Goal: Information Seeking & Learning: Learn about a topic

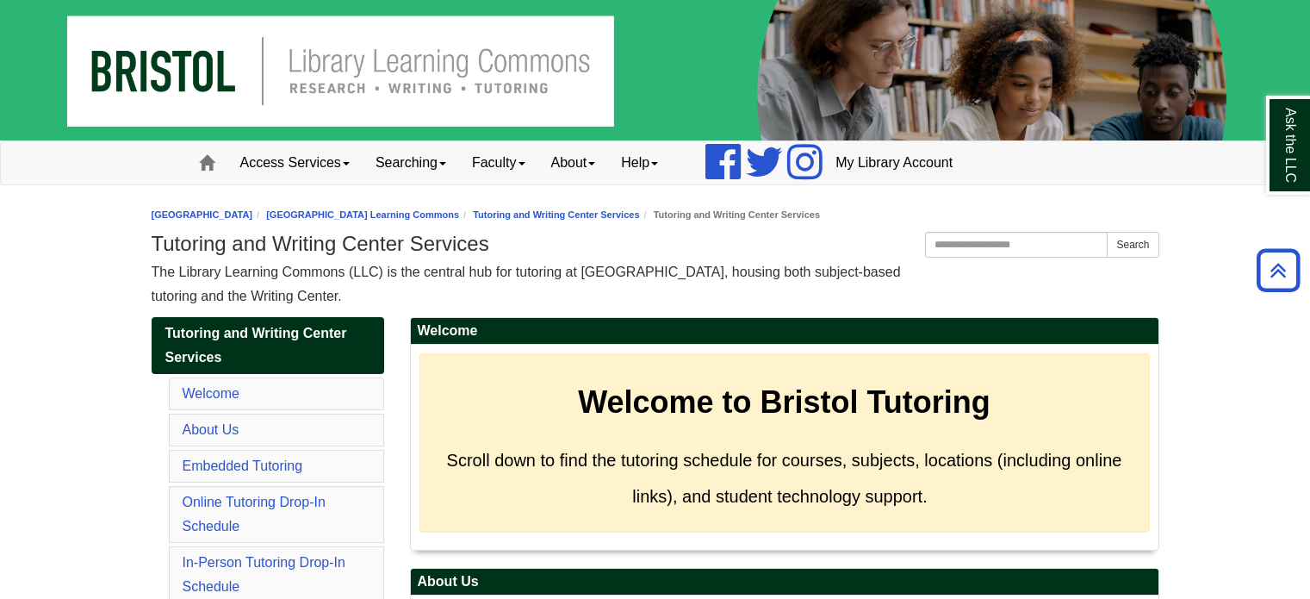
scroll to position [689, 0]
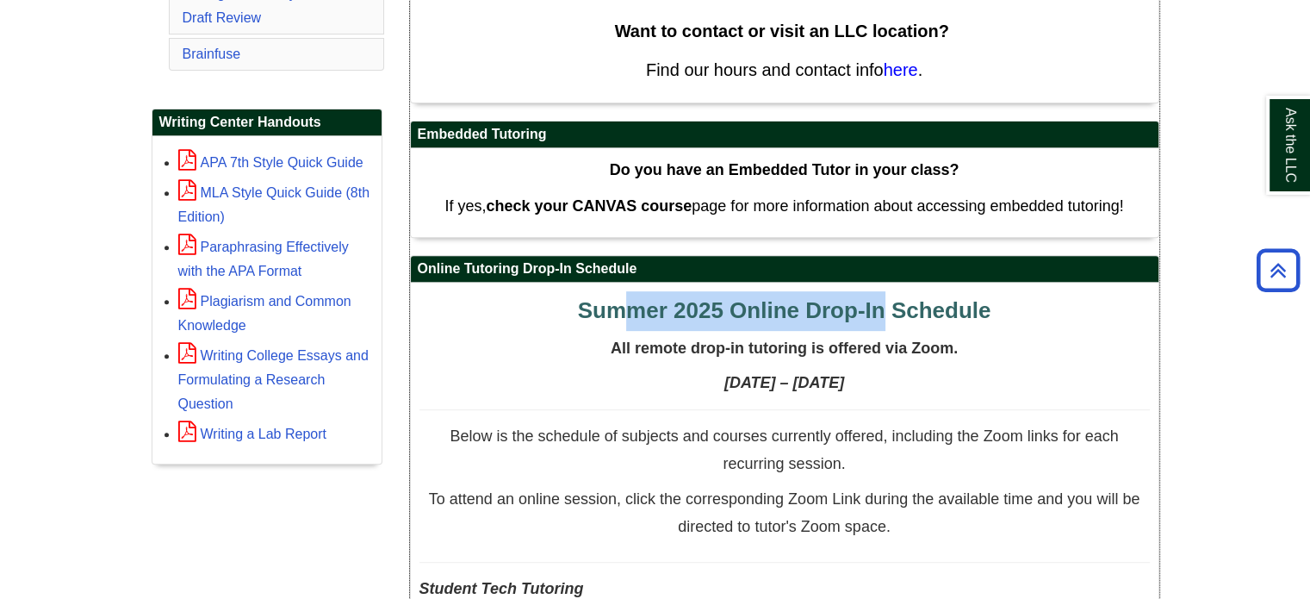
drag, startPoint x: 607, startPoint y: 295, endPoint x: 898, endPoint y: 302, distance: 290.4
click at [898, 302] on span "Summer 2025 Online Drop-In Schedule" at bounding box center [785, 310] width 414 height 26
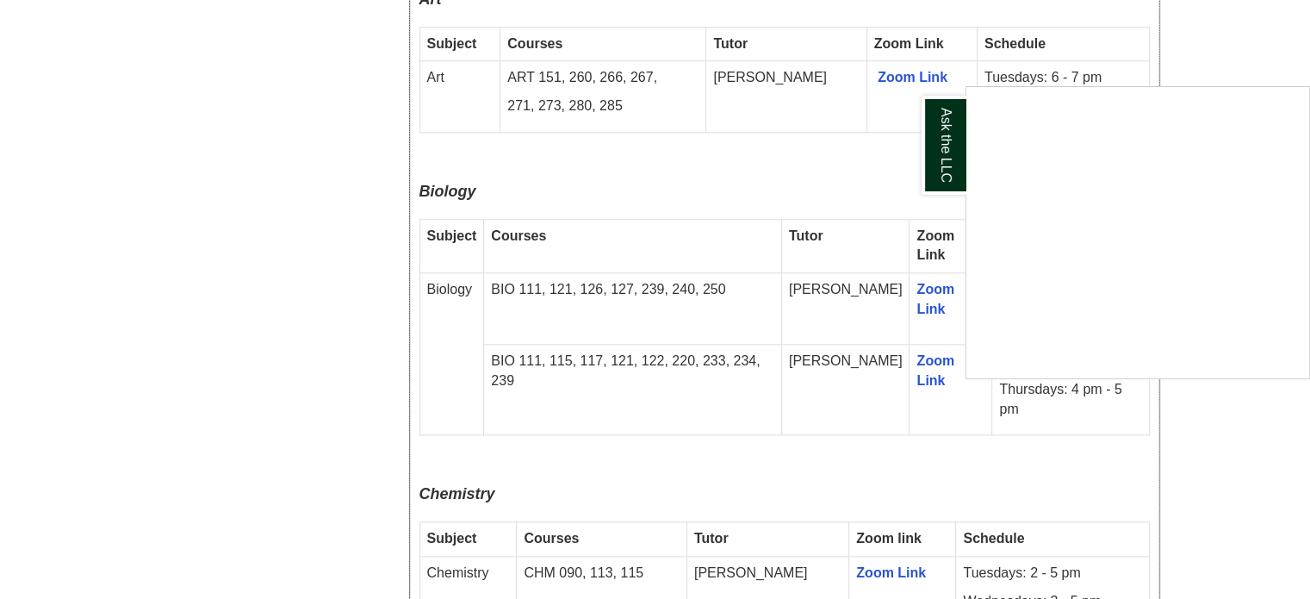
scroll to position [2154, 0]
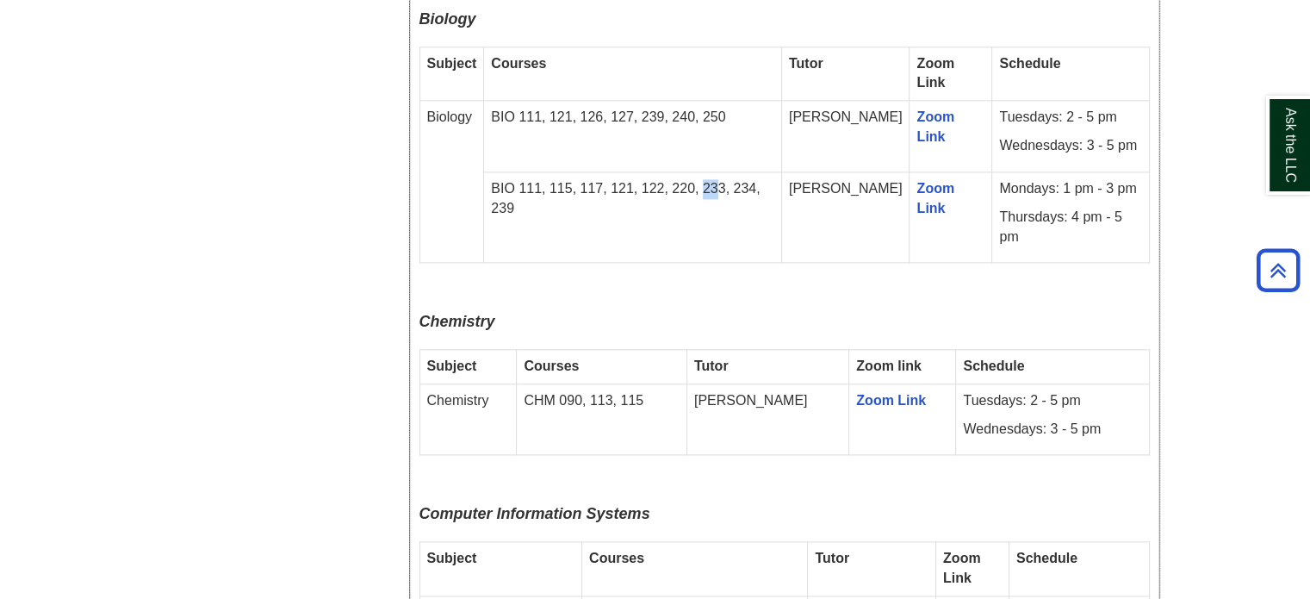
drag, startPoint x: 703, startPoint y: 127, endPoint x: 721, endPoint y: 127, distance: 18.1
click at [721, 179] on p "BIO 111, 115, 117, 121, 122, 220, 233, 234, 239" at bounding box center [632, 199] width 283 height 40
click at [739, 179] on p "BIO 111, 115, 117, 121, 122, 220, 233, 234, 239" at bounding box center [632, 199] width 283 height 40
drag, startPoint x: 711, startPoint y: 124, endPoint x: 727, endPoint y: 124, distance: 16.4
click at [727, 179] on p "BIO 111, 115, 117, 121, 122, 220, 233, 234, 239" at bounding box center [632, 199] width 283 height 40
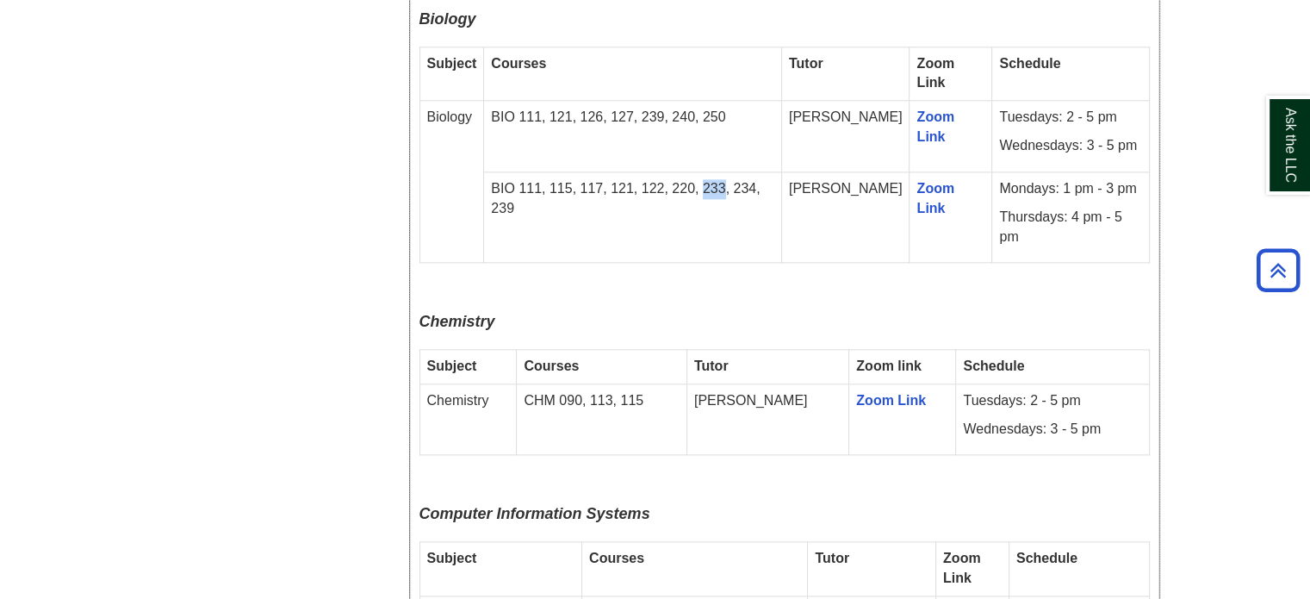
click at [727, 179] on p "BIO 111, 115, 117, 121, 122, 220, 233, 234, 239" at bounding box center [632, 199] width 283 height 40
drag, startPoint x: 569, startPoint y: 315, endPoint x: 875, endPoint y: 314, distance: 306.7
click at [594, 383] on td "CHM 090, 113, 115" at bounding box center [602, 419] width 170 height 72
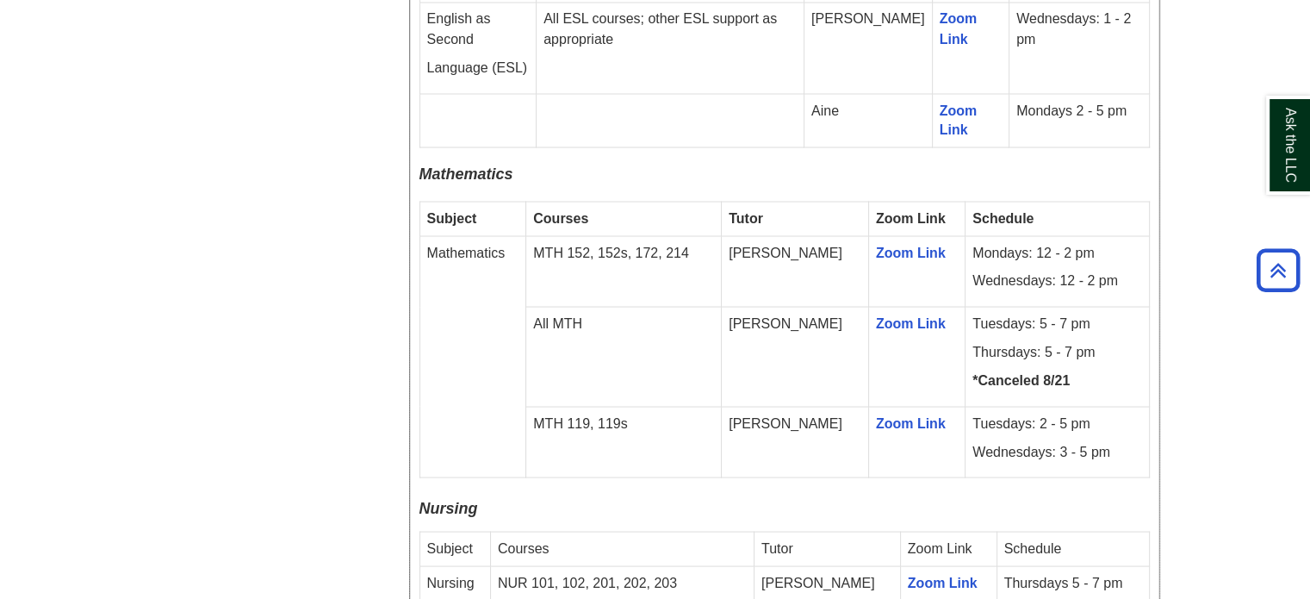
scroll to position [3274, 0]
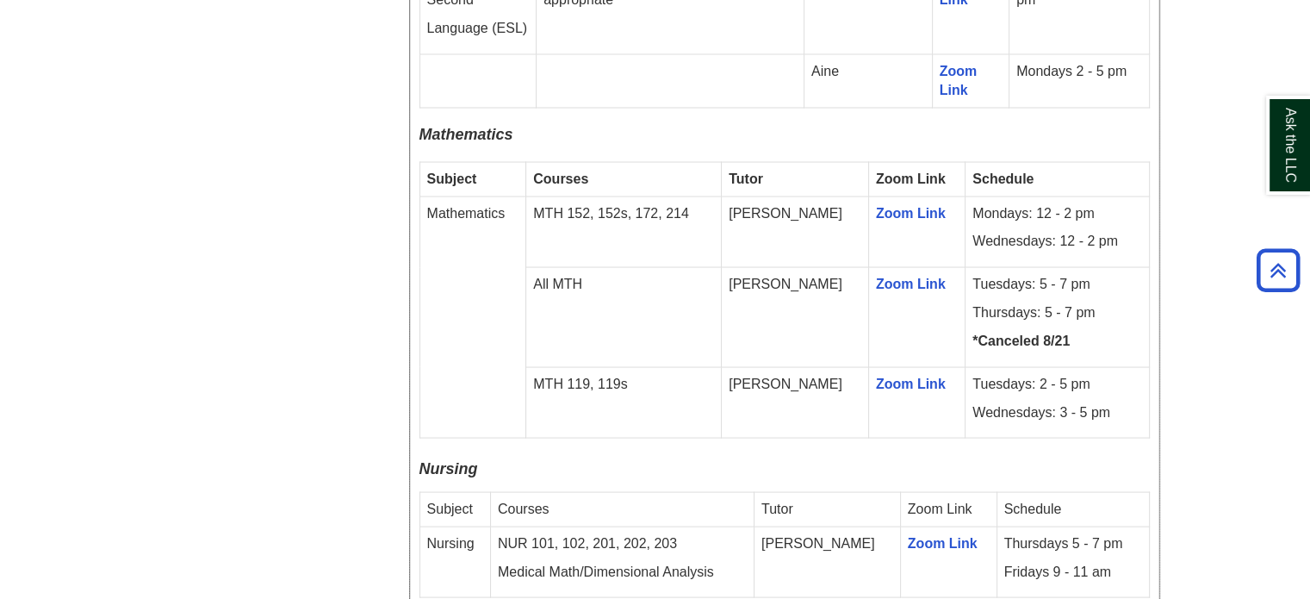
drag, startPoint x: 579, startPoint y: 177, endPoint x: 604, endPoint y: 175, distance: 25.1
click at [604, 267] on td "All MTH" at bounding box center [624, 317] width 196 height 100
click at [604, 274] on p "All MTH" at bounding box center [623, 284] width 181 height 20
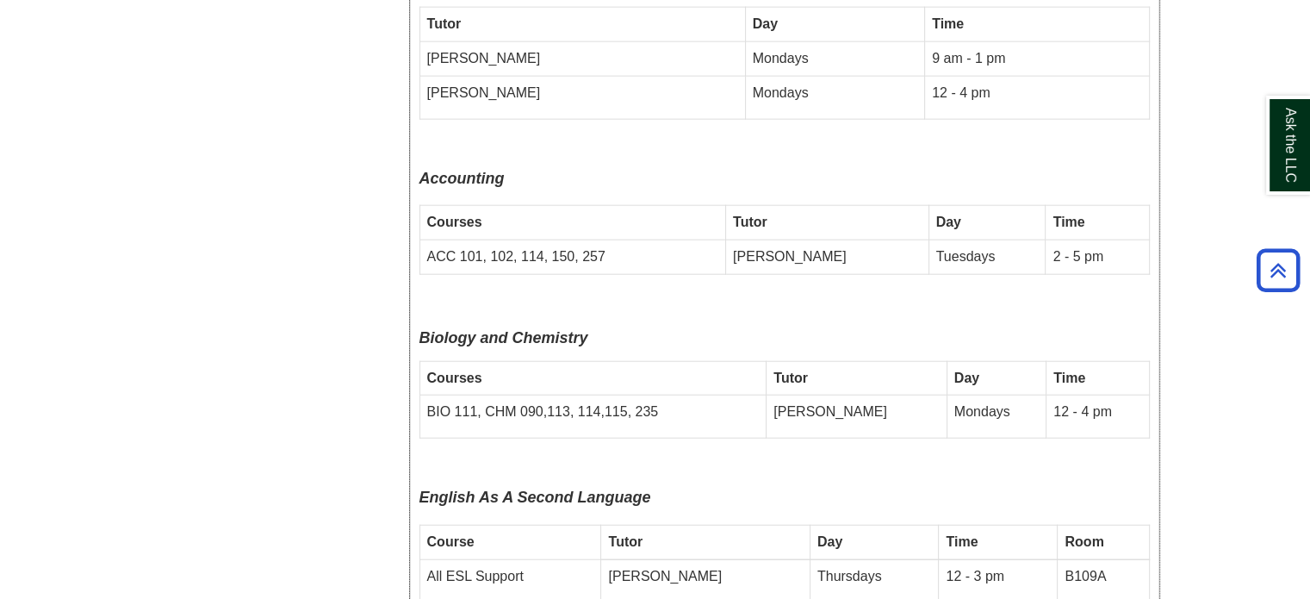
scroll to position [4221, 0]
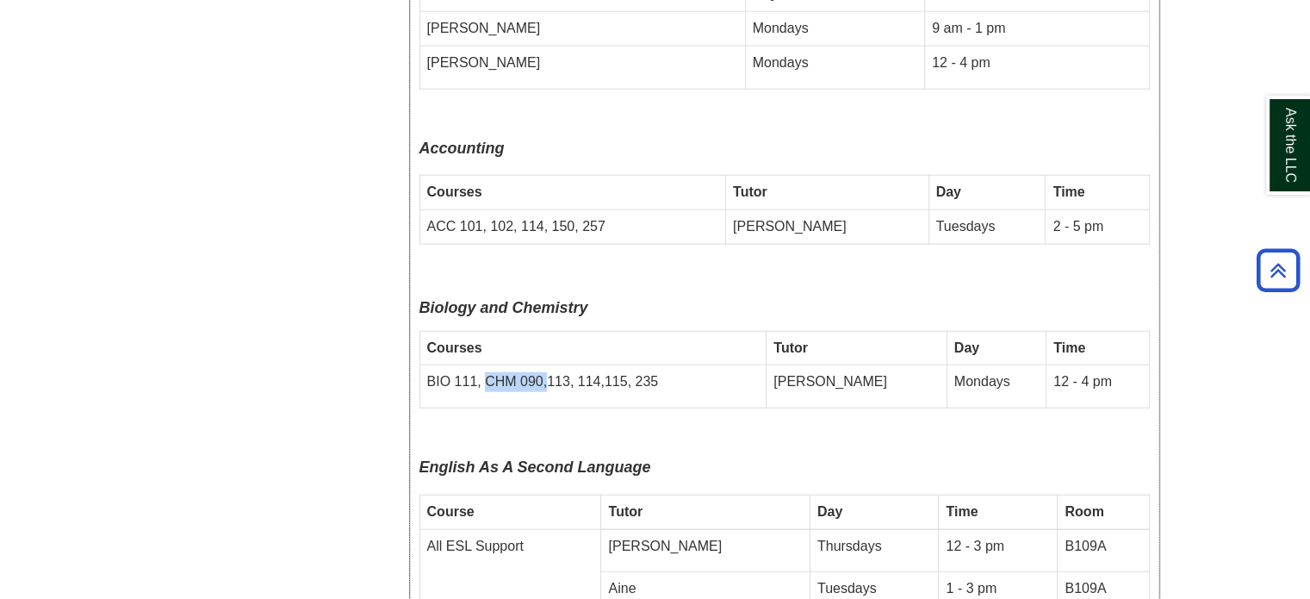
drag, startPoint x: 484, startPoint y: 271, endPoint x: 544, endPoint y: 271, distance: 59.4
click at [544, 365] on td "BIO 111, CHM 090,113, 114,115, 235" at bounding box center [593, 386] width 347 height 43
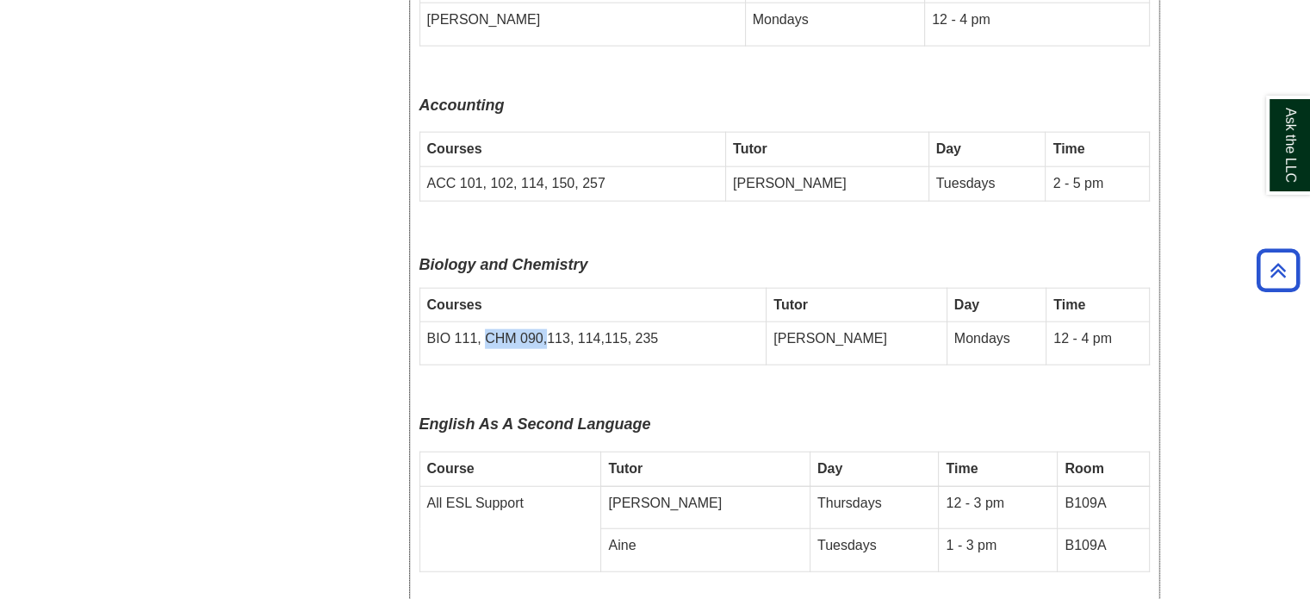
scroll to position [4307, 0]
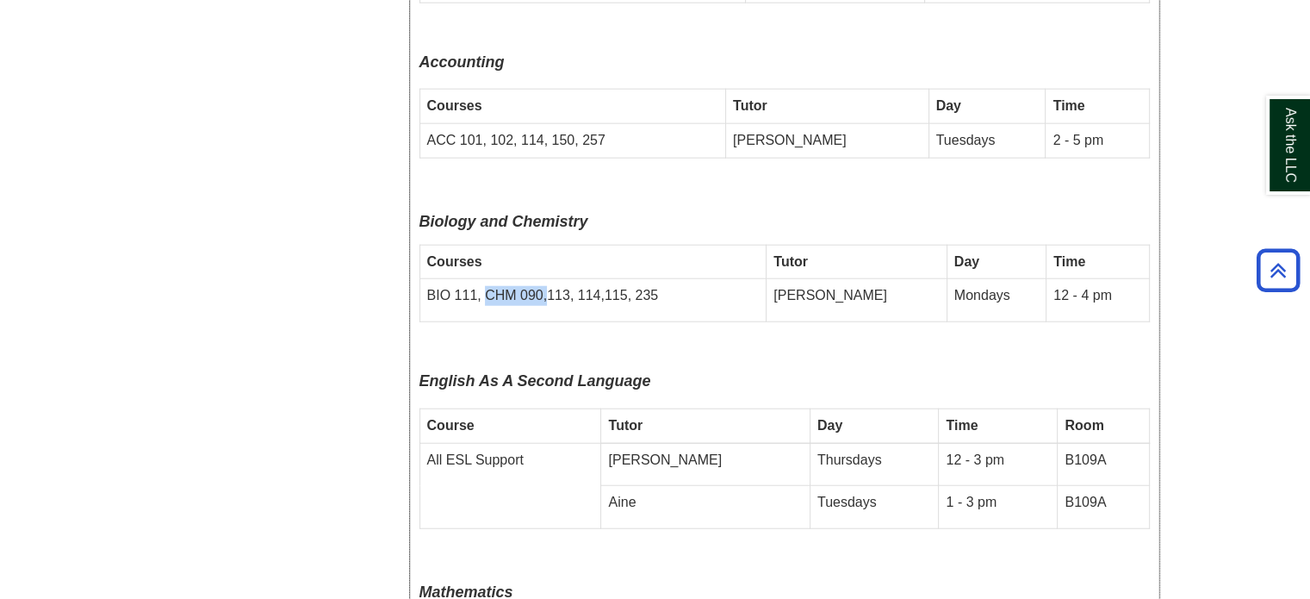
click at [526, 279] on td "BIO 111, CHM 090,113, 114,115, 235" at bounding box center [593, 300] width 347 height 43
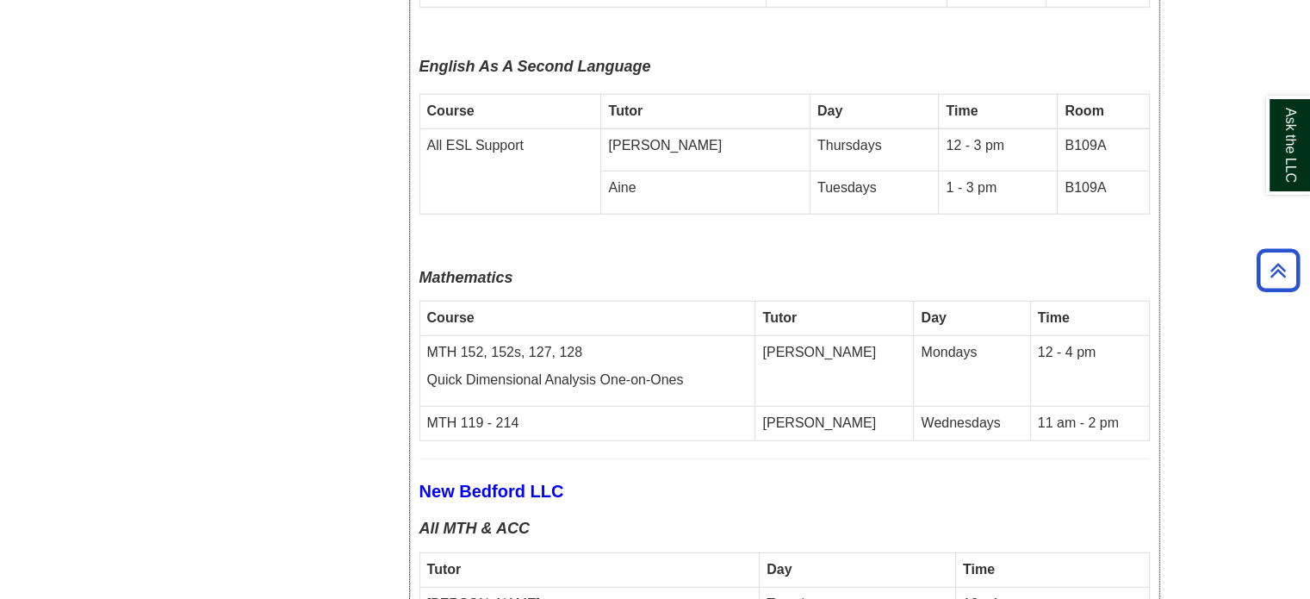
scroll to position [4652, 0]
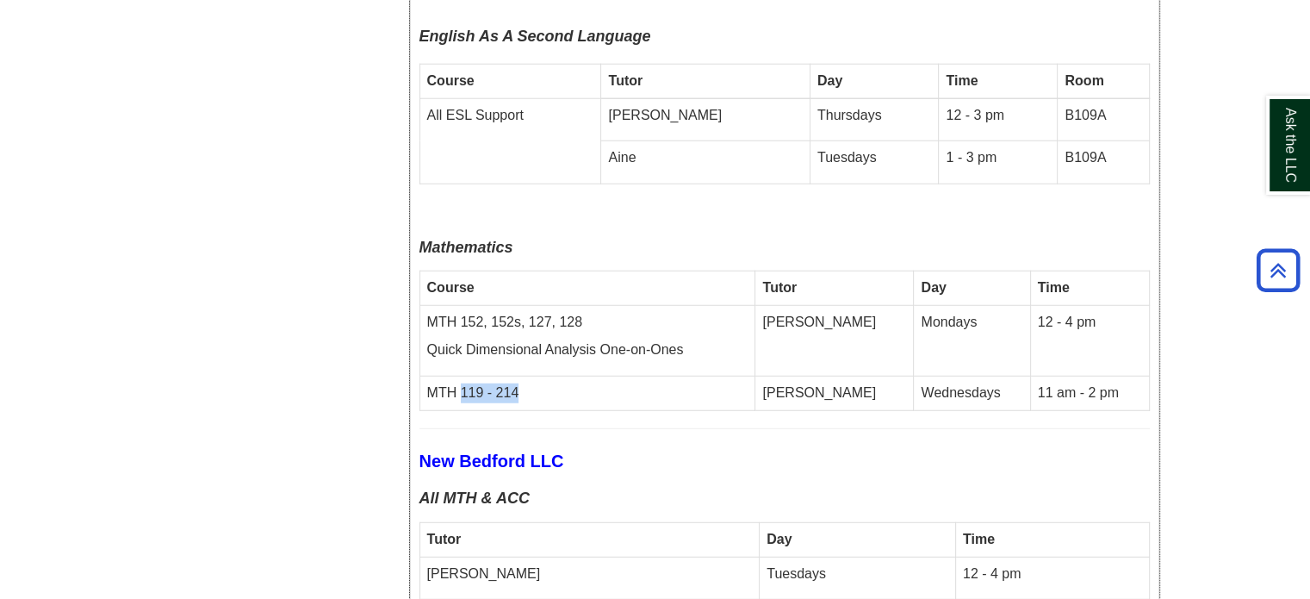
drag, startPoint x: 459, startPoint y: 283, endPoint x: 518, endPoint y: 284, distance: 58.6
click at [518, 376] on td "MTH 119 - 214" at bounding box center [588, 393] width 336 height 34
click at [519, 376] on td "MTH 119 - 214" at bounding box center [588, 393] width 336 height 34
drag, startPoint x: 493, startPoint y: 280, endPoint x: 554, endPoint y: 278, distance: 61.2
click at [554, 376] on td "MTH 119 - 214" at bounding box center [588, 393] width 336 height 34
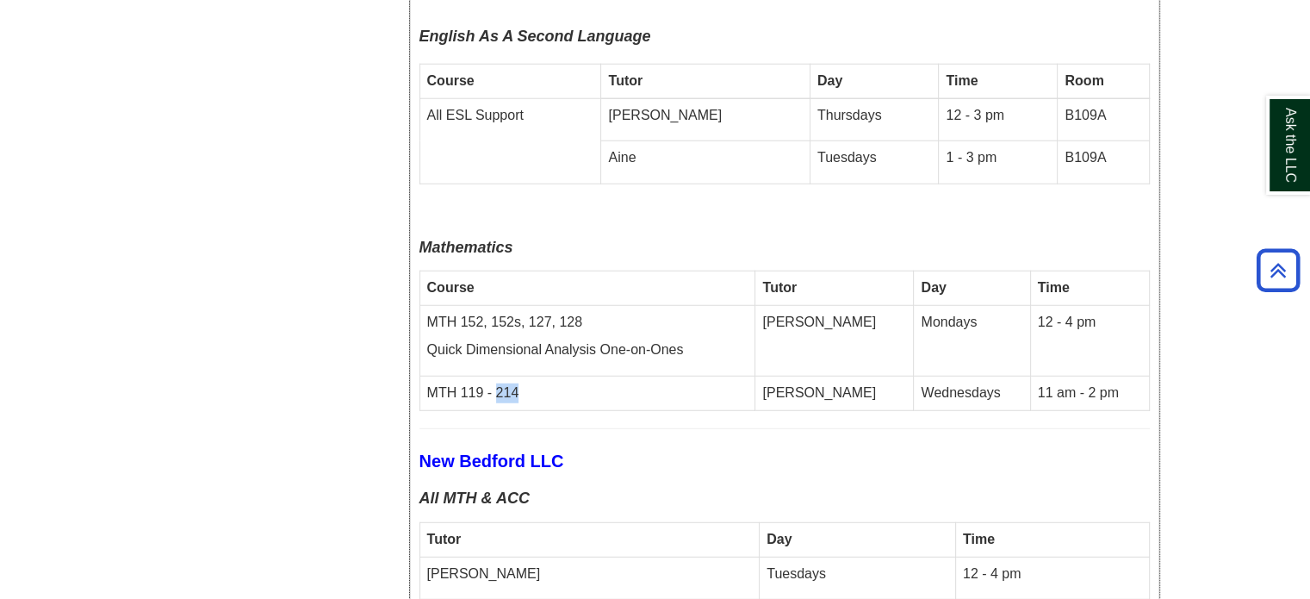
click at [554, 376] on td "MTH 119 - 214" at bounding box center [588, 393] width 336 height 34
click at [827, 376] on td "[PERSON_NAME]" at bounding box center [835, 393] width 159 height 34
click at [1036, 376] on td "11 am - 2 pm" at bounding box center [1089, 393] width 119 height 34
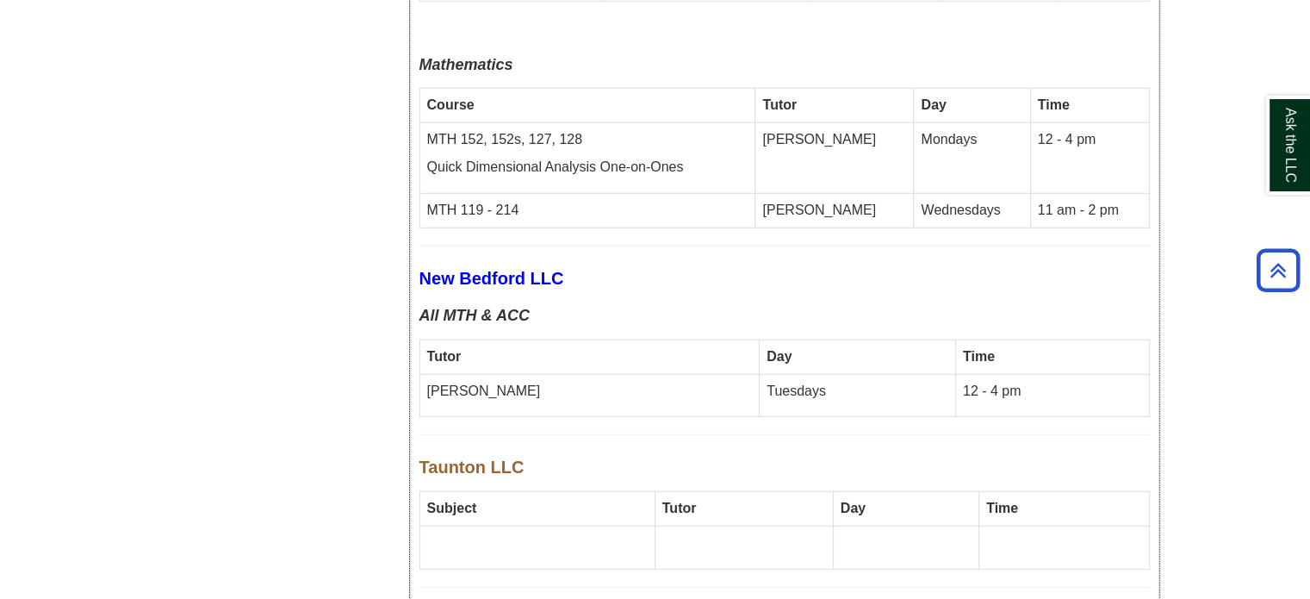
scroll to position [4910, 0]
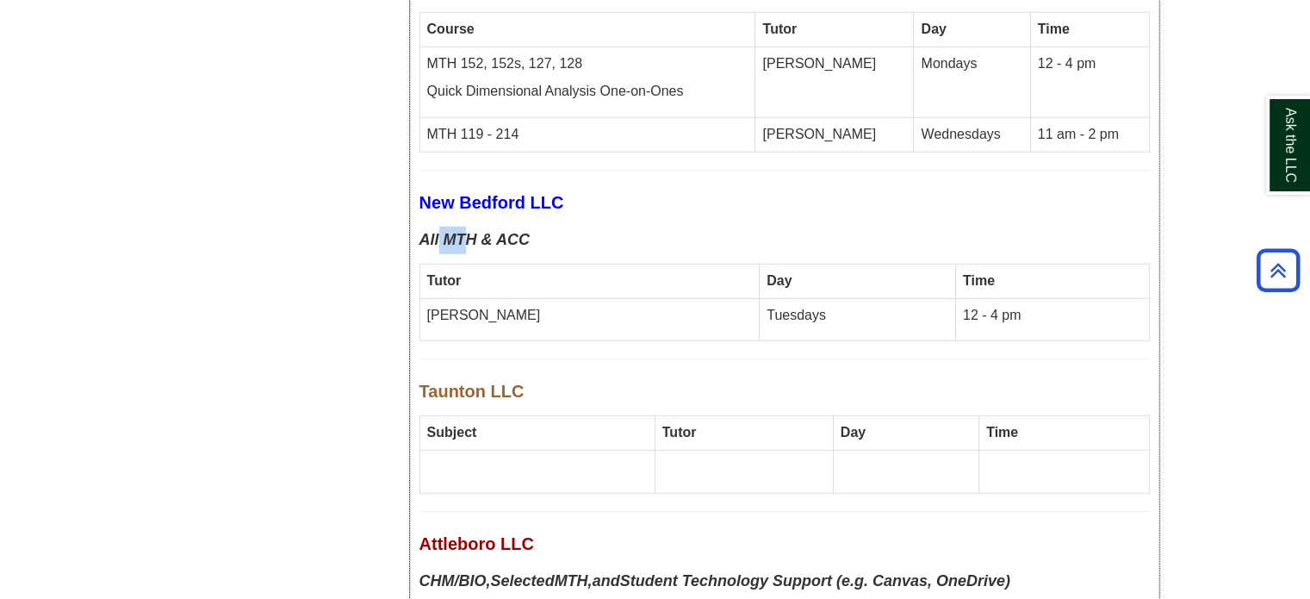
drag, startPoint x: 439, startPoint y: 123, endPoint x: 481, endPoint y: 123, distance: 41.4
click at [476, 231] on span "All MTH & ACC" at bounding box center [475, 239] width 110 height 17
click at [488, 231] on span "All MTH & ACC" at bounding box center [475, 239] width 110 height 17
click at [476, 298] on td "[PERSON_NAME]" at bounding box center [590, 319] width 340 height 43
click at [767, 306] on p "Tuesdays" at bounding box center [858, 316] width 182 height 20
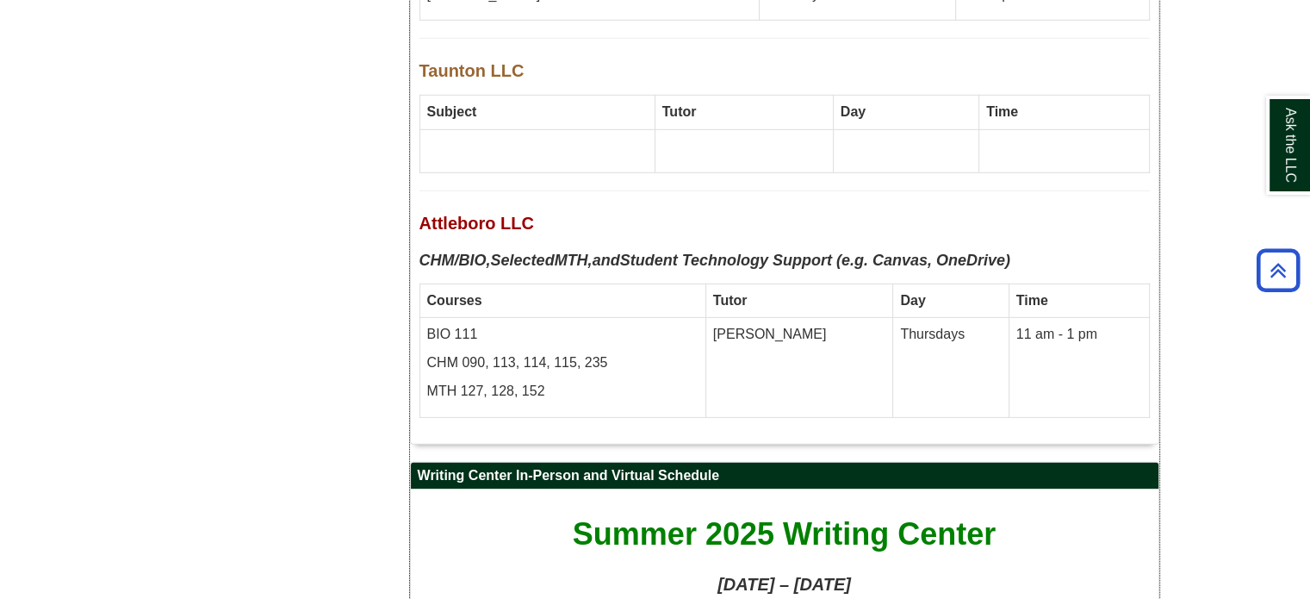
scroll to position [5255, 0]
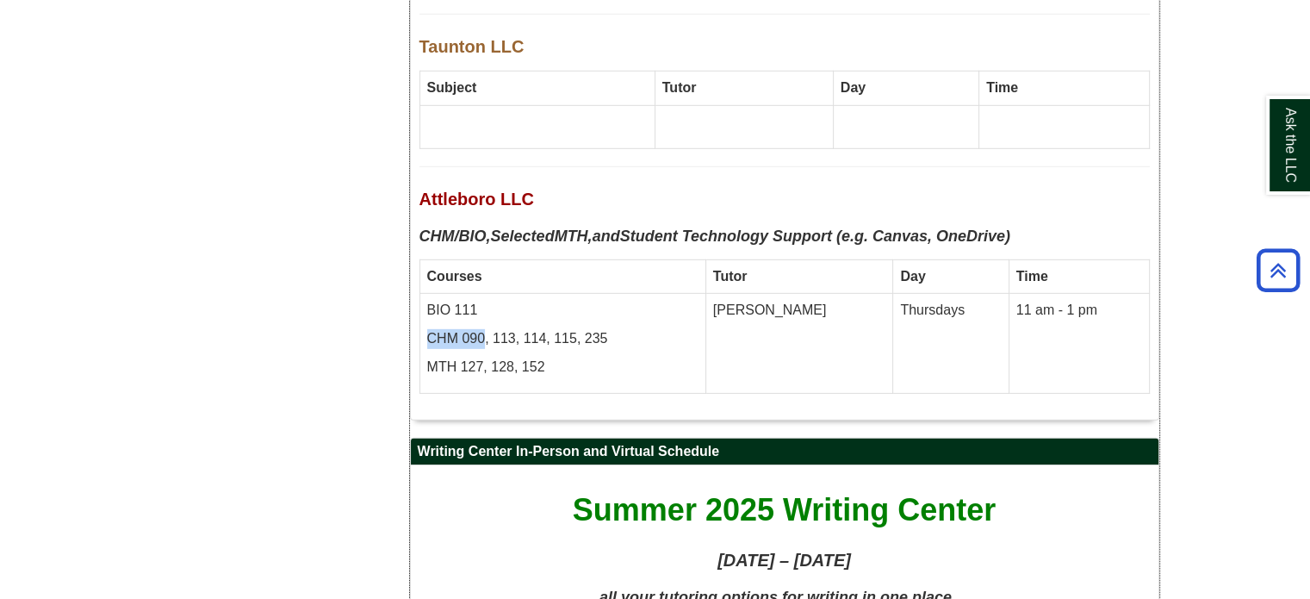
drag, startPoint x: 427, startPoint y: 213, endPoint x: 483, endPoint y: 216, distance: 56.1
click at [483, 294] on td "BIO 111 CHM 090, 113, 114, 115, 235 MTH 127, 128, 152" at bounding box center [563, 344] width 286 height 100
click at [484, 329] on p "CHM 090, 113, 114, 115, 235" at bounding box center [562, 339] width 271 height 20
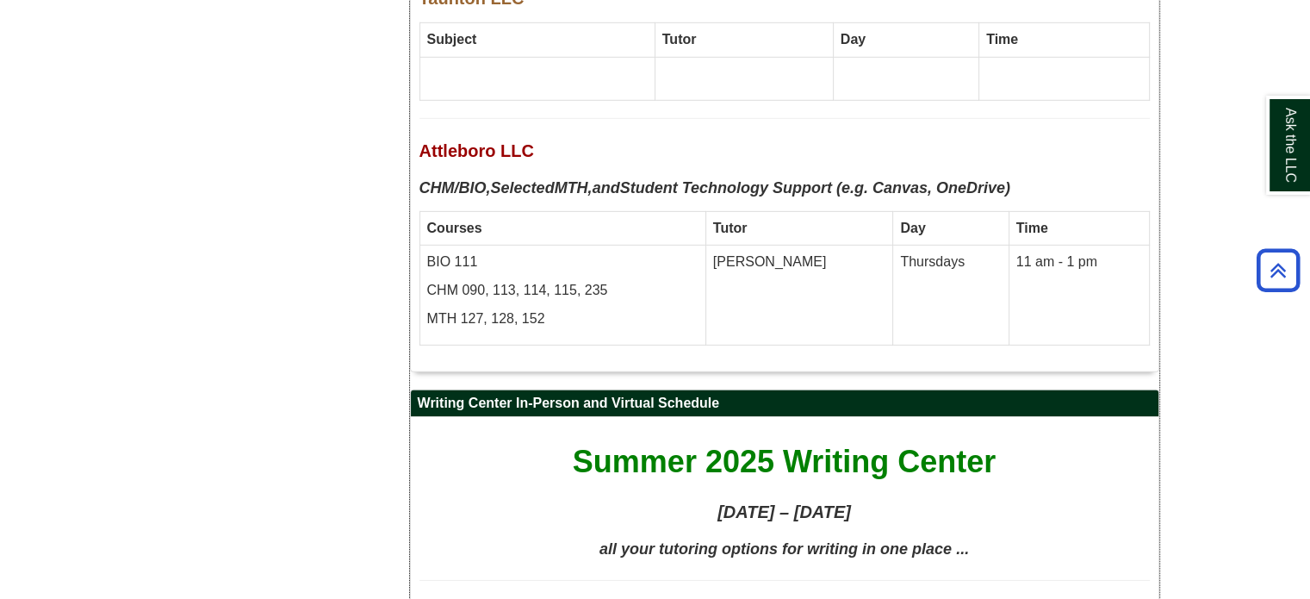
scroll to position [4997, 0]
